Goal: Task Accomplishment & Management: Use online tool/utility

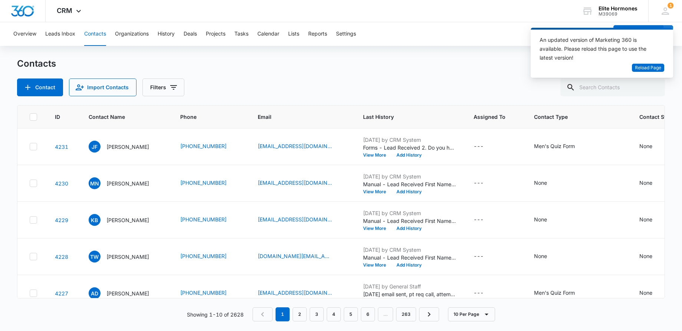
scroll to position [29, 0]
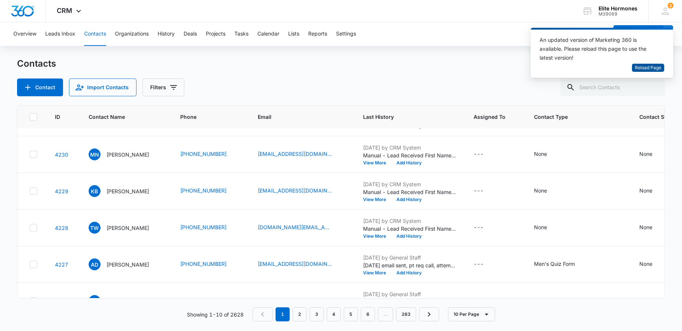
click at [642, 67] on span "Reload Page" at bounding box center [648, 68] width 26 height 7
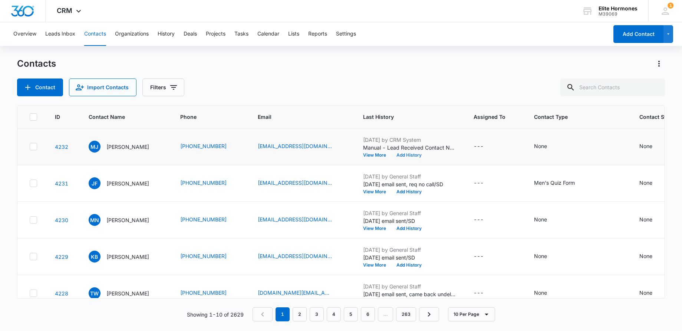
click at [427, 154] on button "Add History" at bounding box center [409, 155] width 36 height 4
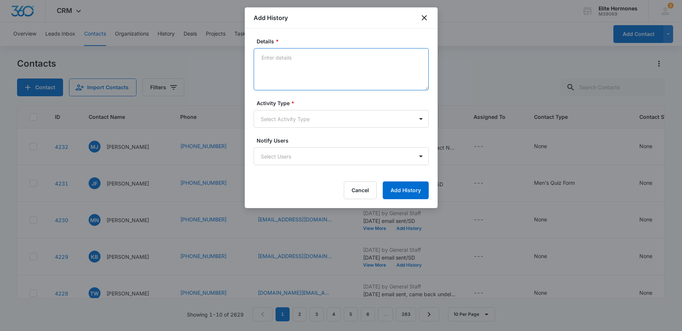
click at [288, 57] on textarea "Details *" at bounding box center [341, 69] width 175 height 42
type textarea "10/6/25 email sent/SD"
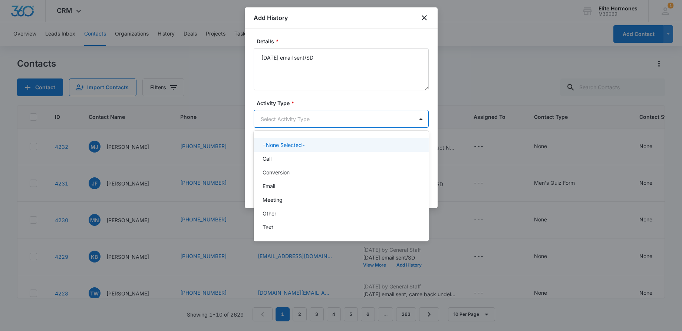
click at [369, 123] on body "CRM Apps Reputation Websites Forms CRM Email Social Content Ads Intelligence Fi…" at bounding box center [341, 165] width 682 height 331
click at [375, 190] on div "Email" at bounding box center [340, 186] width 156 height 8
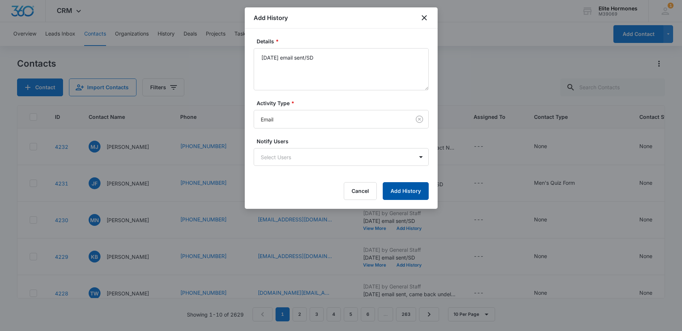
click at [405, 193] on button "Add History" at bounding box center [406, 191] width 46 height 18
